Goal: Register for event/course

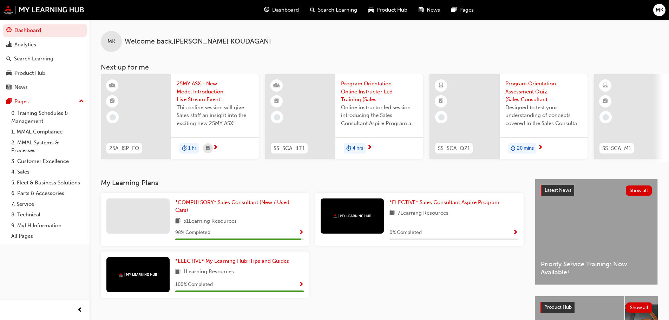
click at [239, 219] on div "*COMPULSORY* Sales Consultant (New / Used Cars) 51 Learning Resources 98 % Comp…" at bounding box center [239, 220] width 129 height 42
click at [304, 234] on span "Show Progress" at bounding box center [301, 233] width 5 height 6
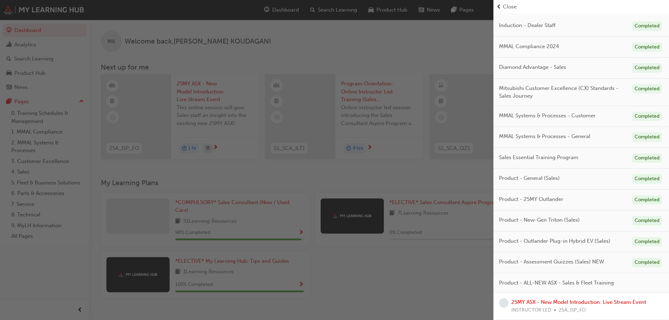
scroll to position [35, 0]
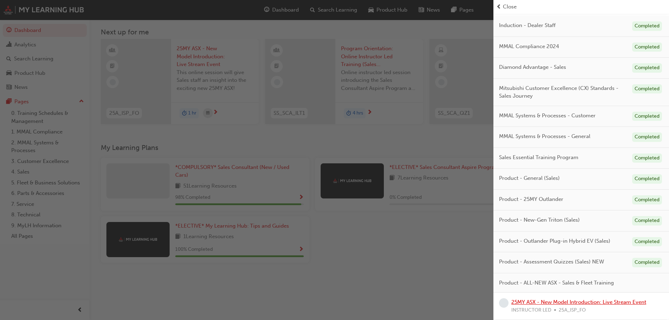
click at [566, 300] on link "25MY ASX - New Model Introduction: Live Stream Event" at bounding box center [579, 302] width 135 height 6
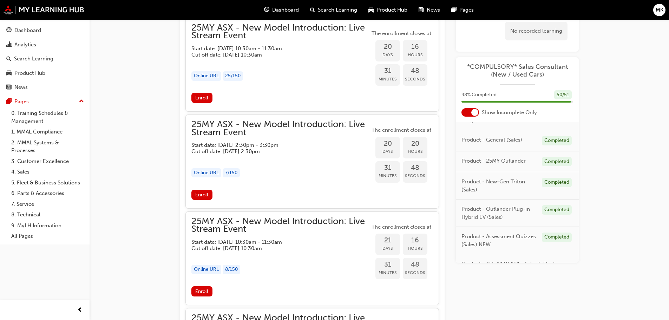
scroll to position [227, 0]
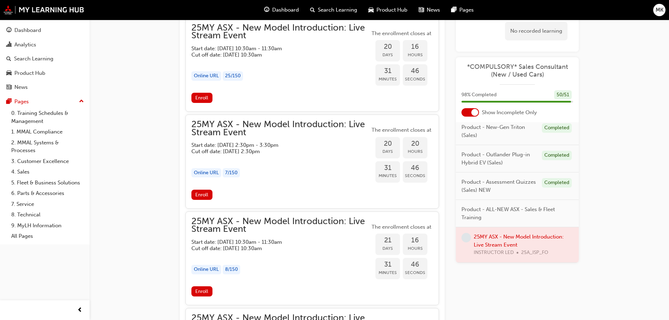
click at [496, 241] on div at bounding box center [517, 244] width 123 height 35
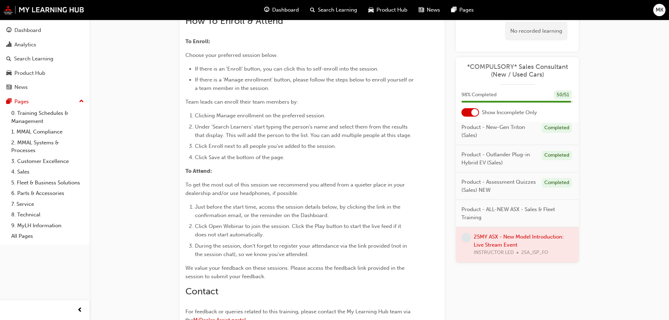
scroll to position [313, 0]
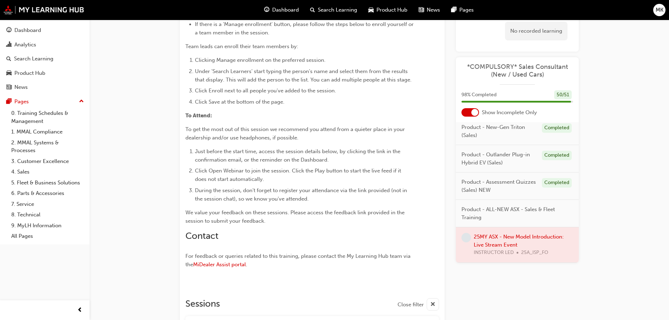
click at [513, 236] on div at bounding box center [517, 244] width 123 height 35
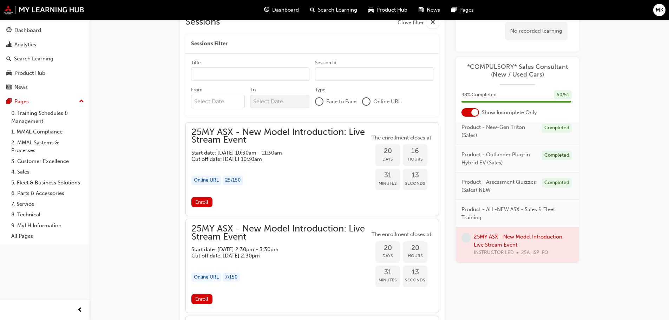
scroll to position [595, 0]
click at [206, 205] on span "Enroll" at bounding box center [201, 203] width 13 height 6
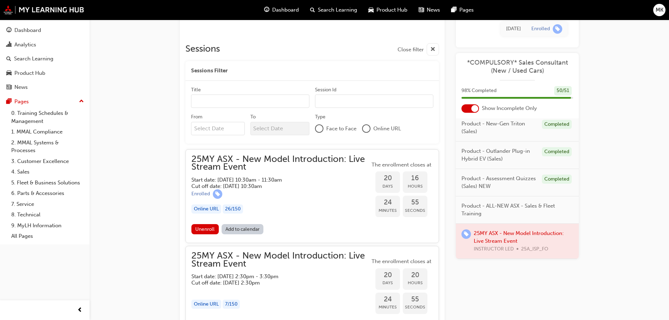
scroll to position [668, 0]
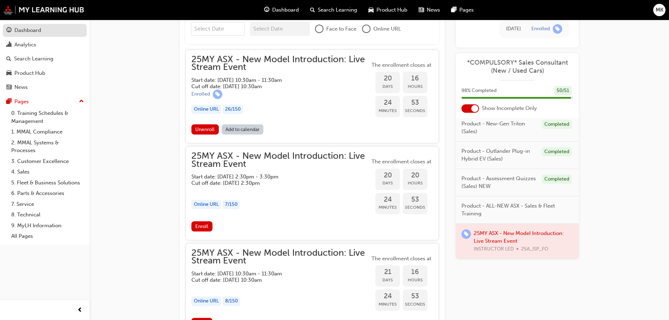
click at [22, 32] on div "Dashboard" at bounding box center [27, 30] width 27 height 8
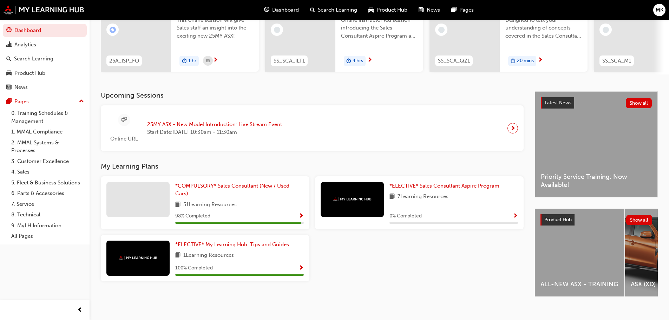
scroll to position [100, 0]
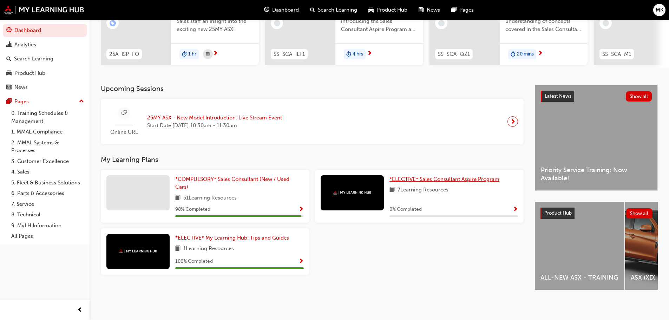
click at [437, 176] on span "*ELECTIVE* Sales Consultant Aspire Program" at bounding box center [445, 179] width 110 height 6
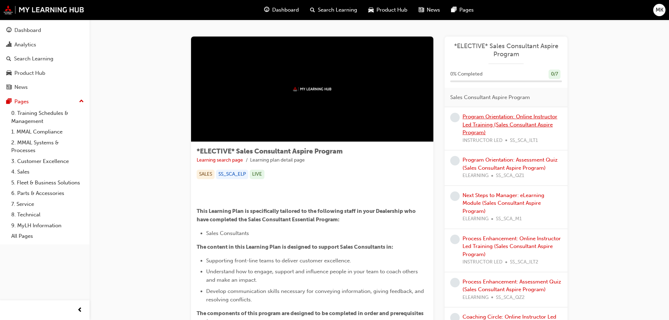
click at [512, 115] on link "Program Orientation: Online Instructor Led Training (Sales Consultant Aspire Pr…" at bounding box center [510, 124] width 95 height 22
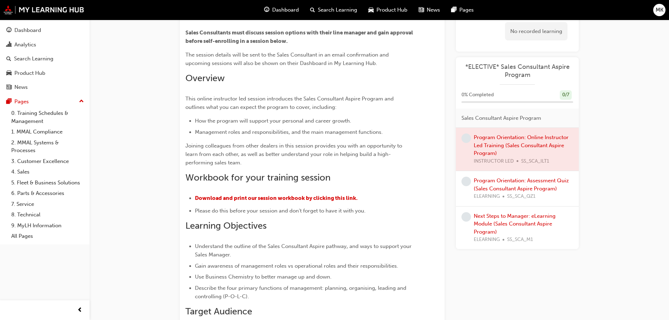
scroll to position [35, 0]
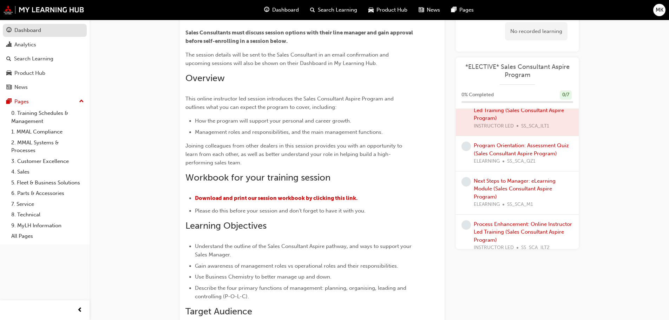
click at [33, 26] on div "Dashboard" at bounding box center [27, 30] width 27 height 8
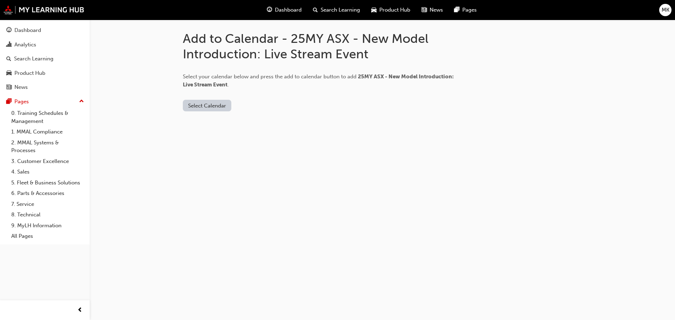
click at [215, 109] on button "Select Calendar" at bounding box center [207, 106] width 48 height 12
click at [216, 125] on div "[DOMAIN_NAME]" at bounding box center [207, 123] width 43 height 8
click at [255, 108] on button "Add to Calendar" at bounding box center [266, 106] width 50 height 12
